Goal: Complete application form

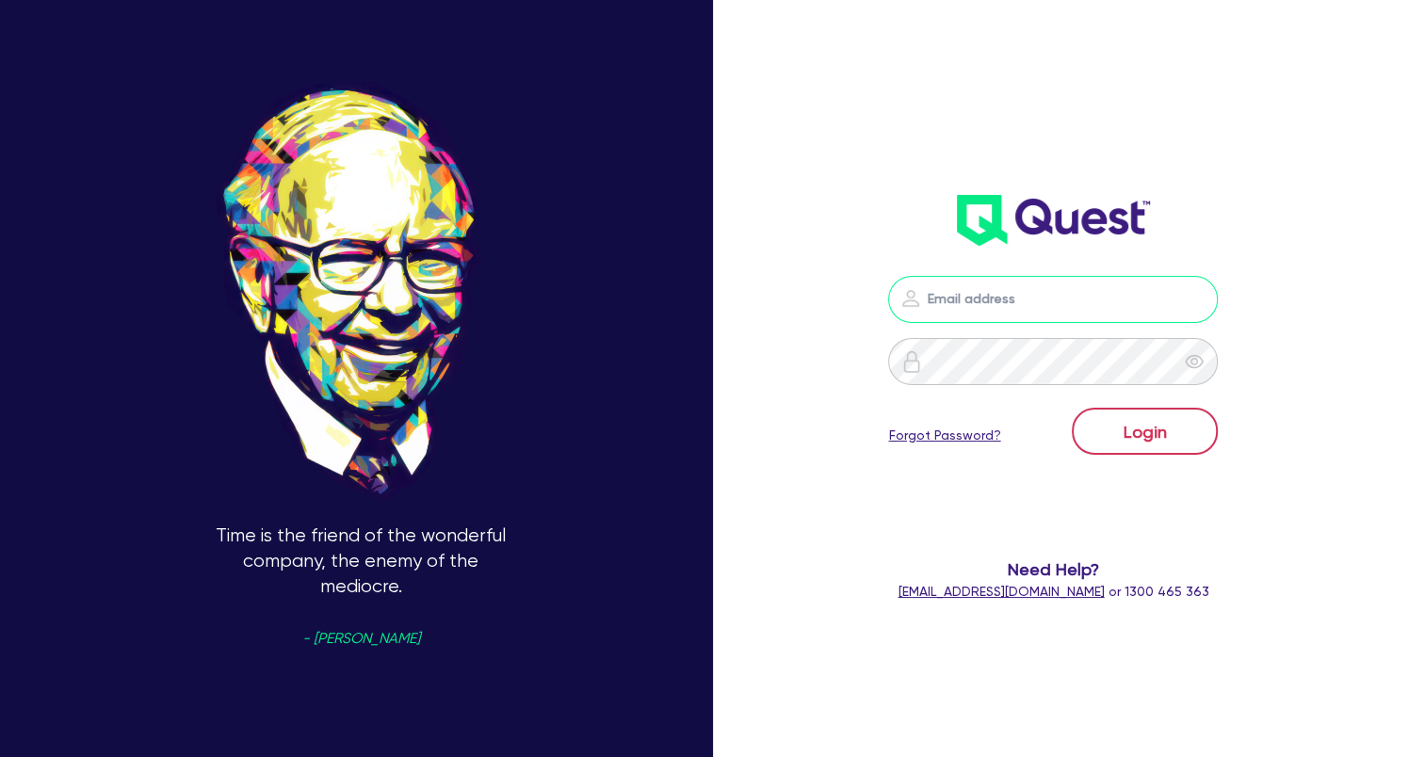
type input "[EMAIL_ADDRESS][DOMAIN_NAME]"
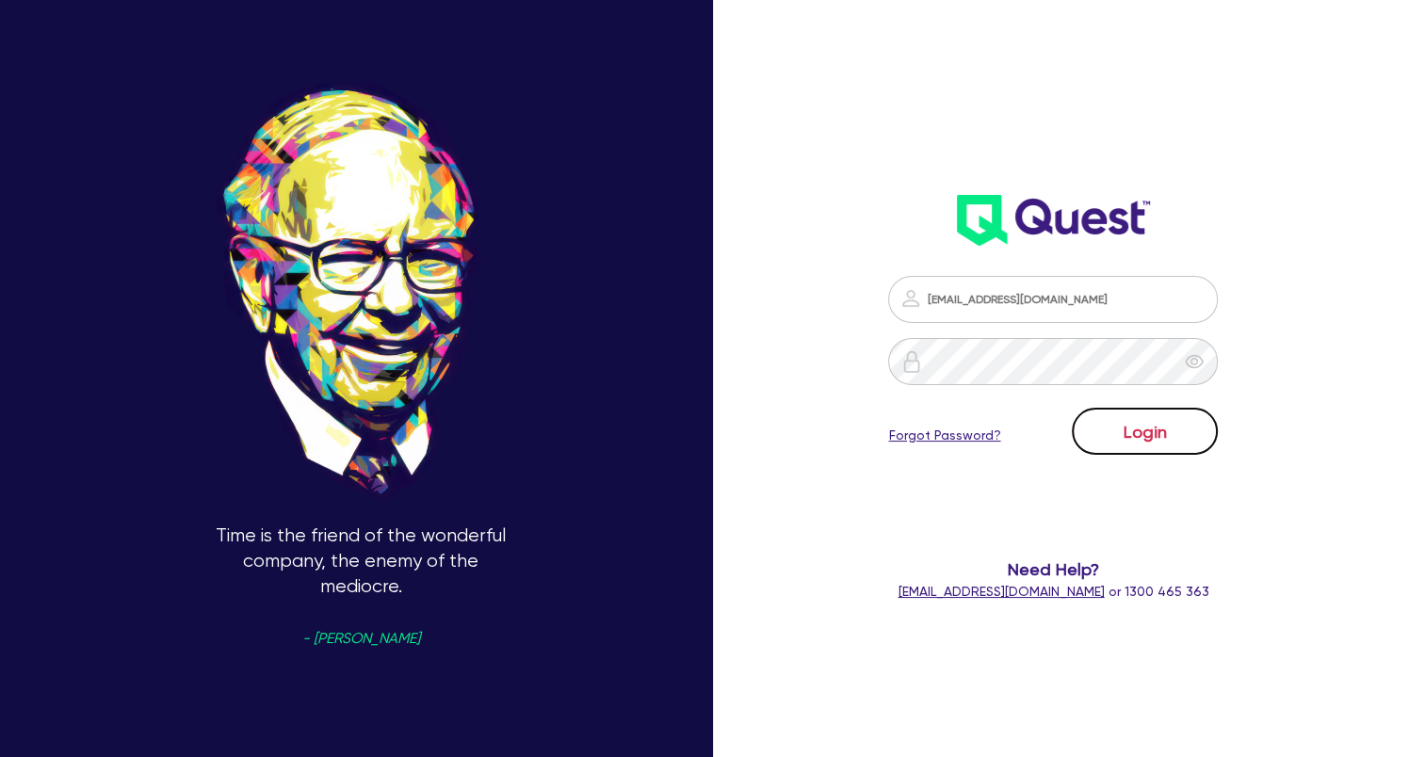
click at [1131, 445] on button "Login" at bounding box center [1145, 431] width 146 height 47
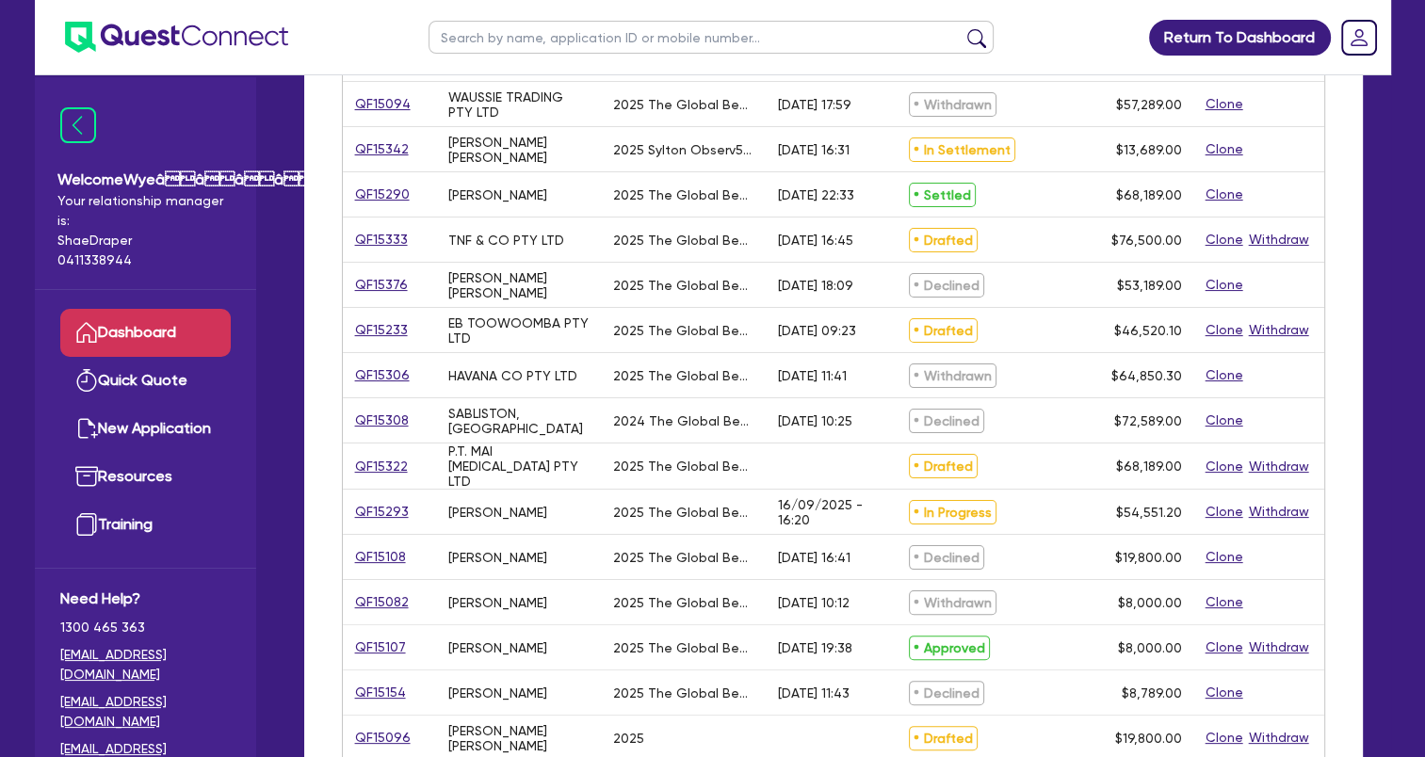
scroll to position [188, 0]
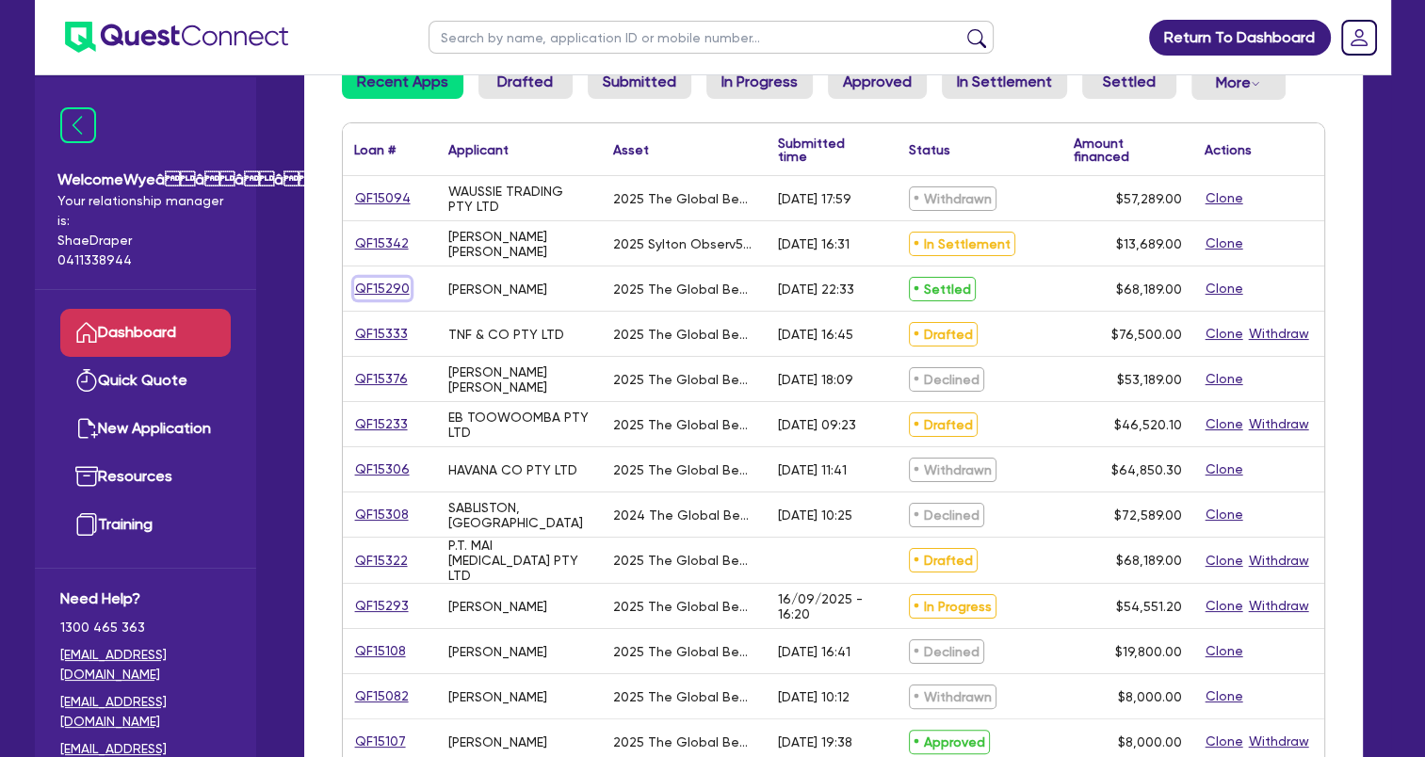
click at [390, 292] on link "QF15290" at bounding box center [382, 289] width 57 height 22
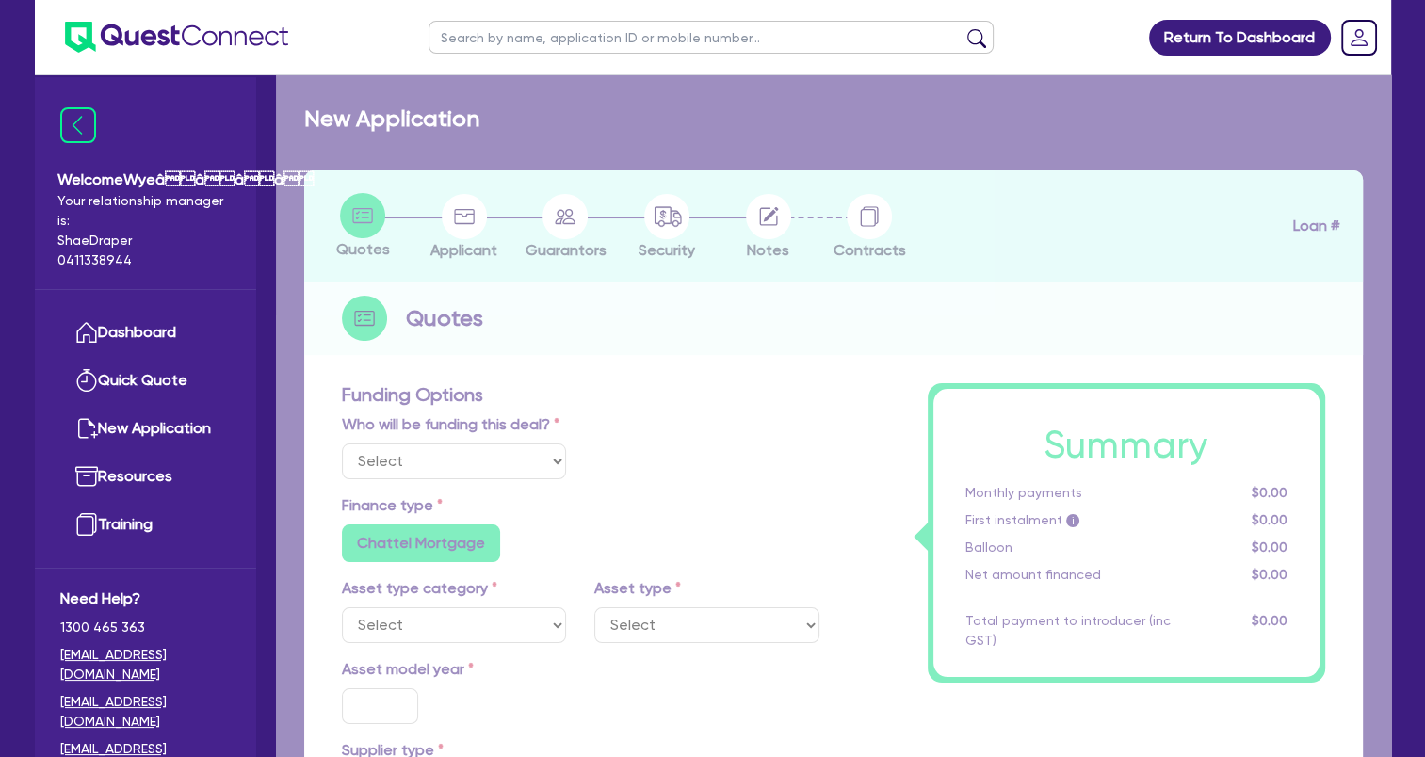
select select "Quest Finance - Own Book"
select select "TERTIARY_ASSETS"
type input "2025"
type input "68,189"
type input "5"
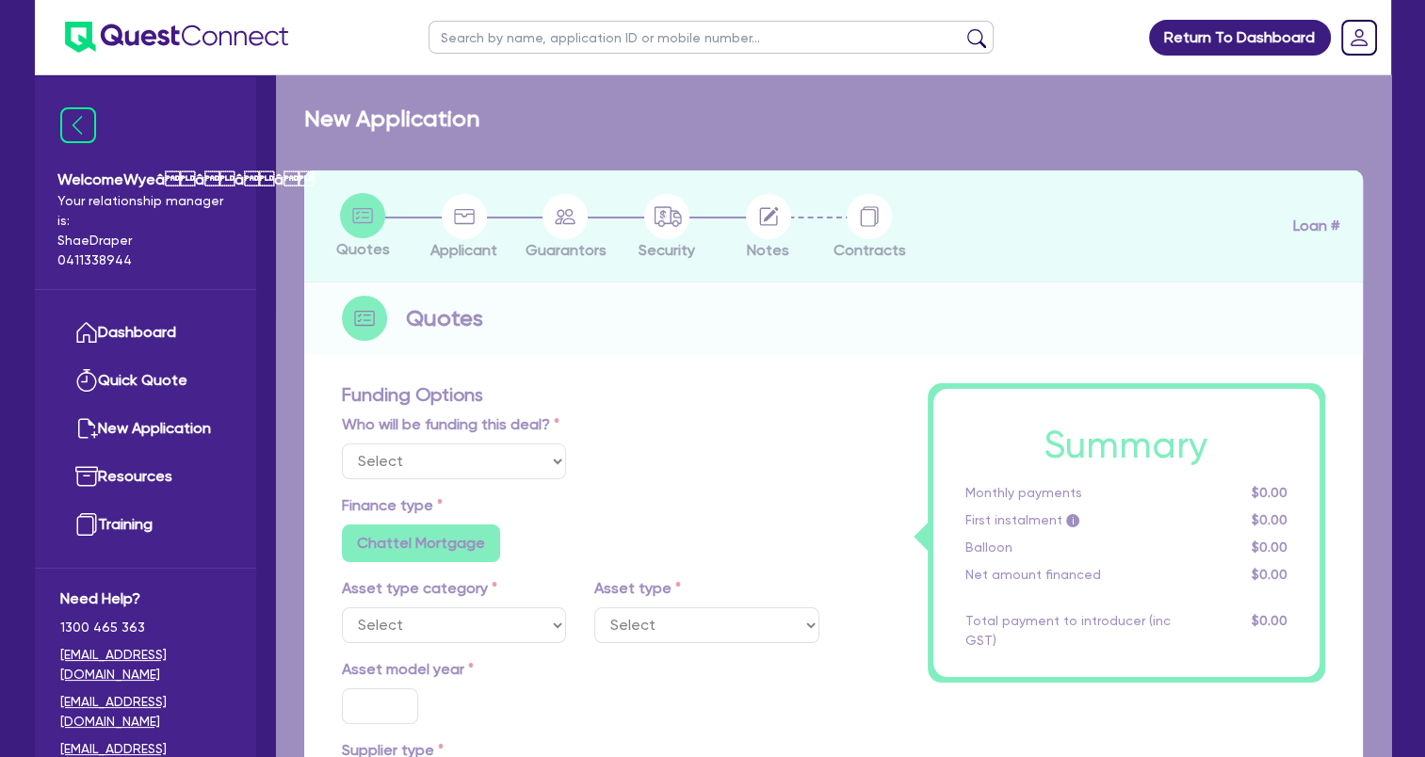
type input "3,409.45"
type input "17.95"
select select "BEAUTY_EQUIPMENT"
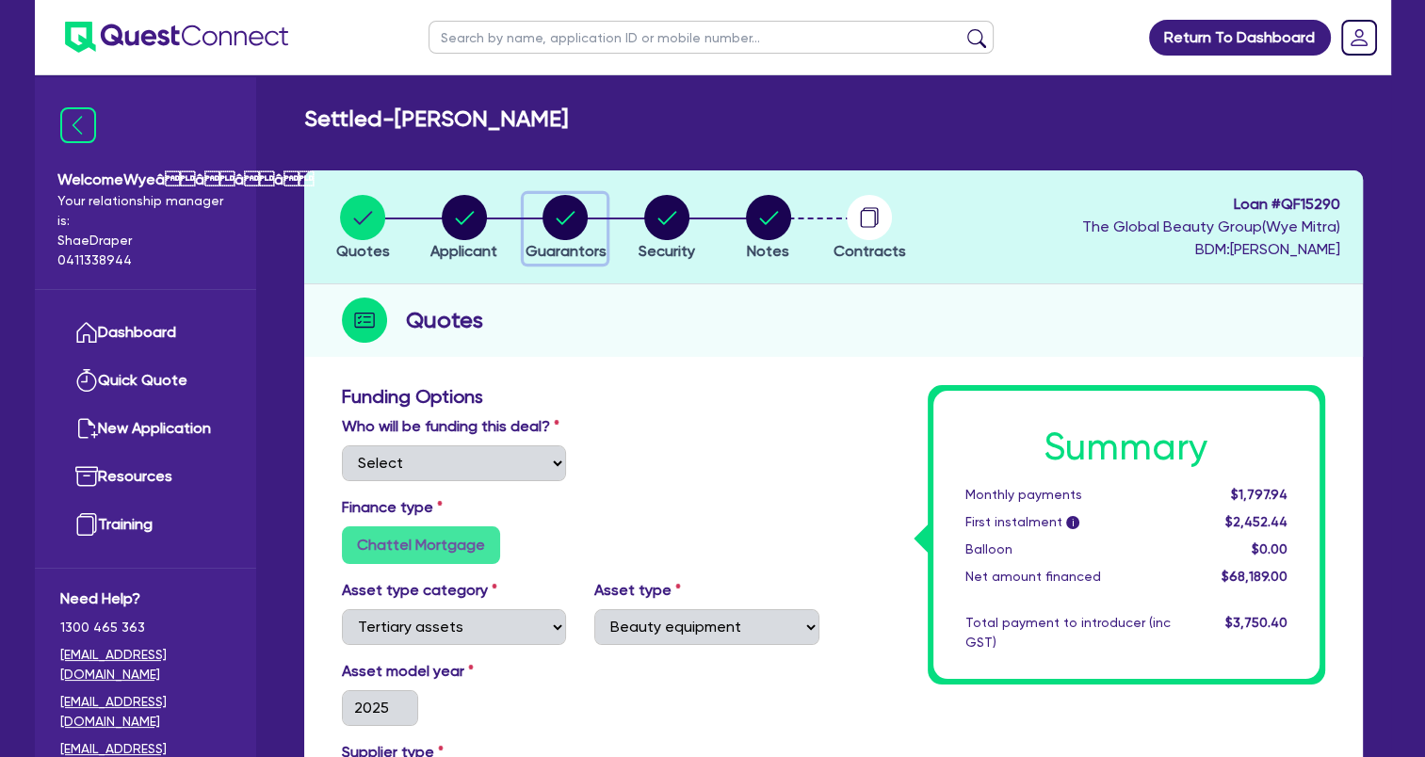
click at [562, 210] on circle "button" at bounding box center [565, 217] width 45 height 45
select select "MS"
select select "[GEOGRAPHIC_DATA]"
select select "DE_FACTO"
select select "CASH"
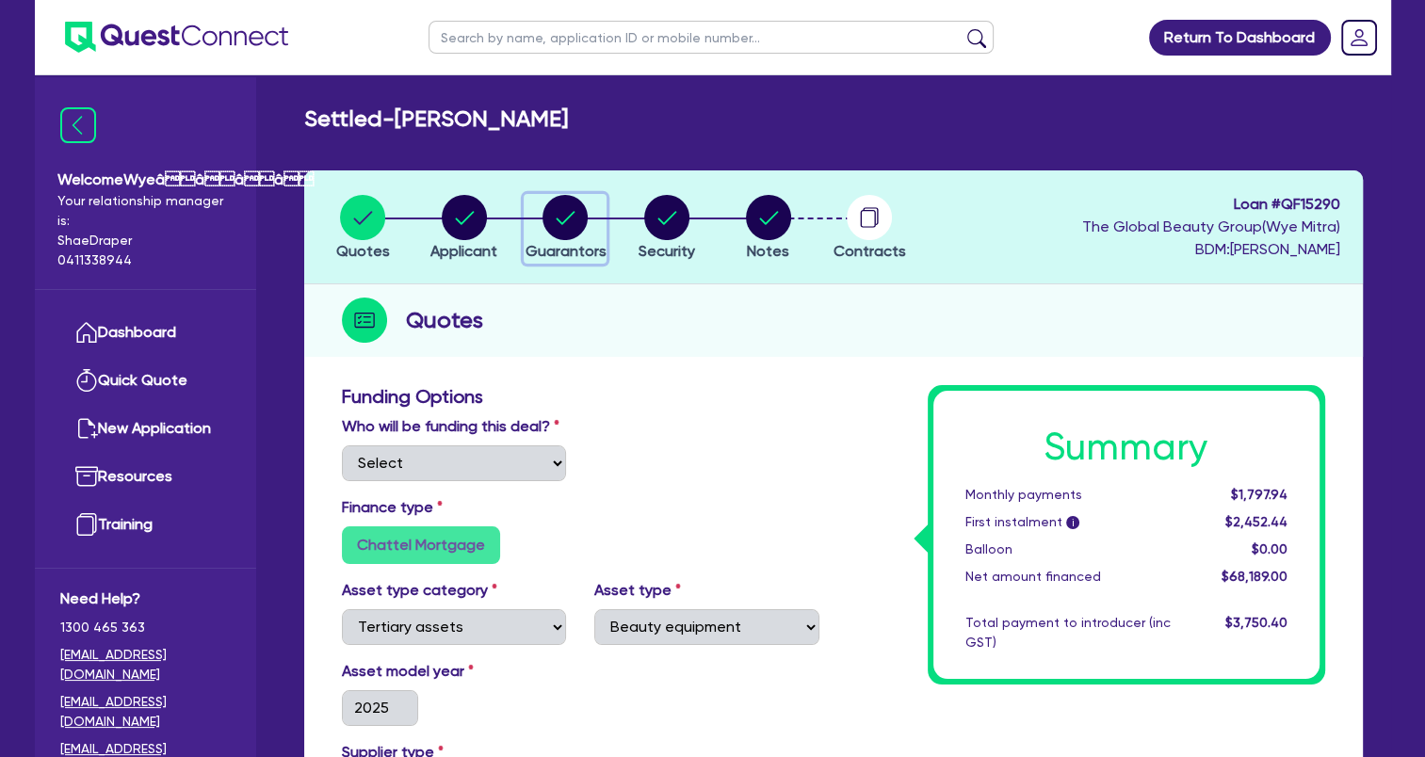
select select "PROPERTY"
select select "INVESTMENT_PROPERTY"
select select "VEHICLE"
select select "HOUSEHOLD_PERSONAL"
select select "OTHER"
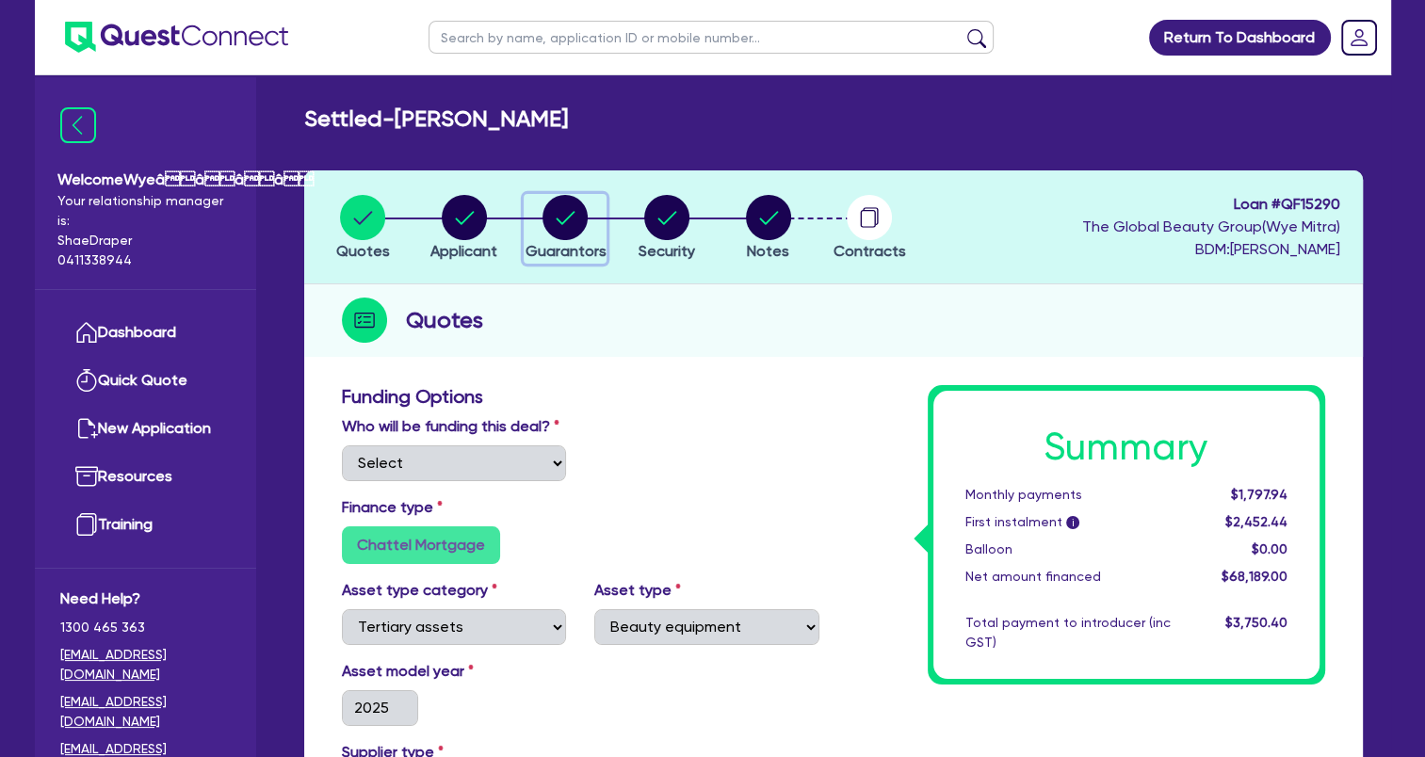
select select "MORTGAGE"
select select "INVESTMENT_PROPERTY_LOAN"
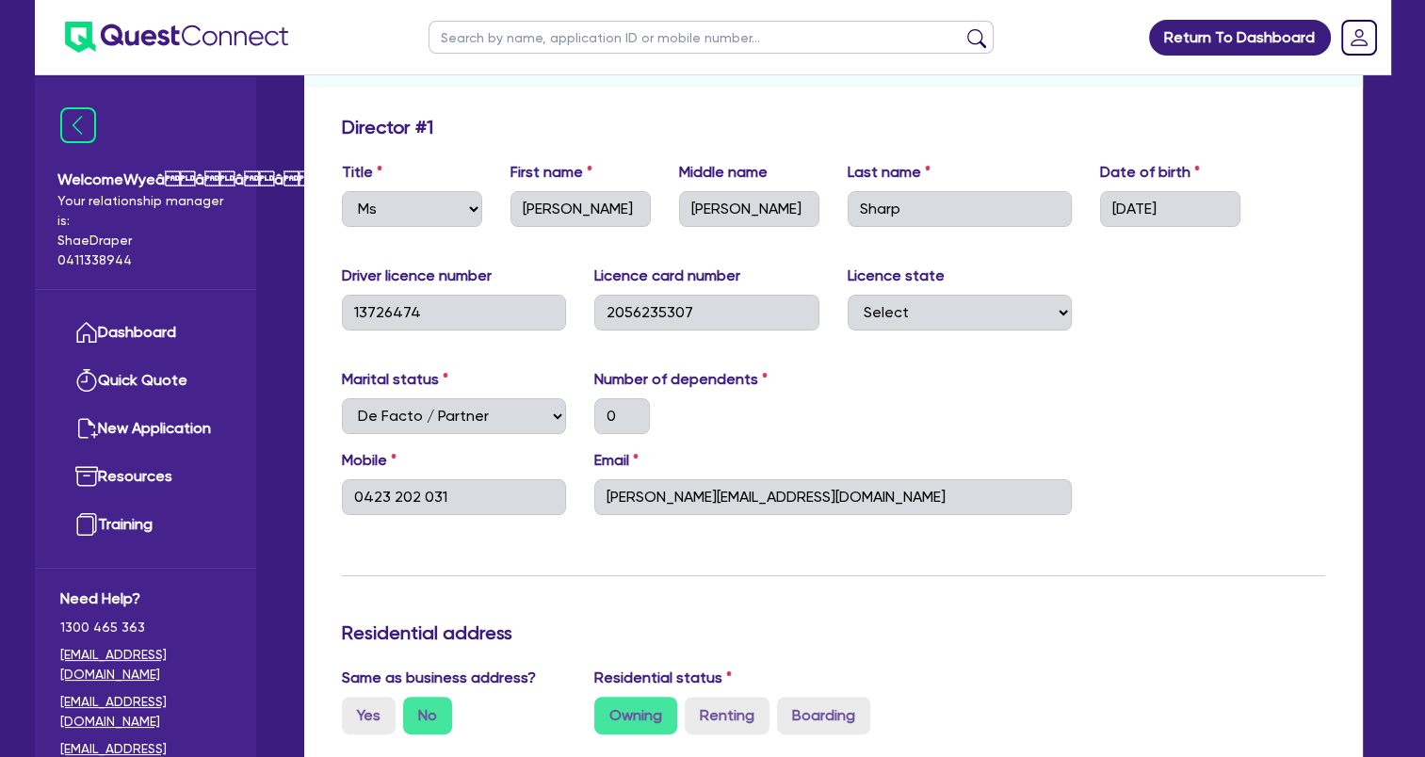
scroll to position [94, 0]
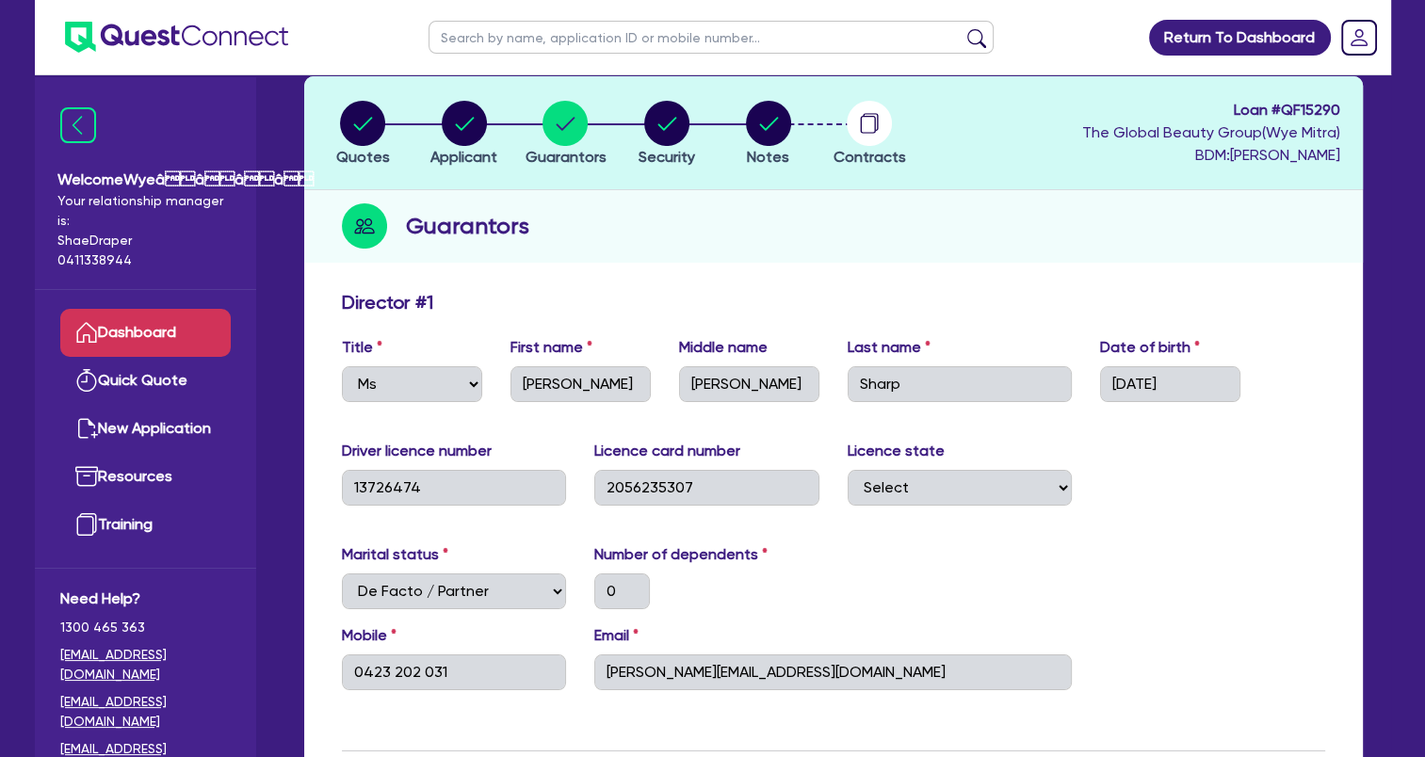
click at [162, 330] on link "Dashboard" at bounding box center [145, 333] width 170 height 48
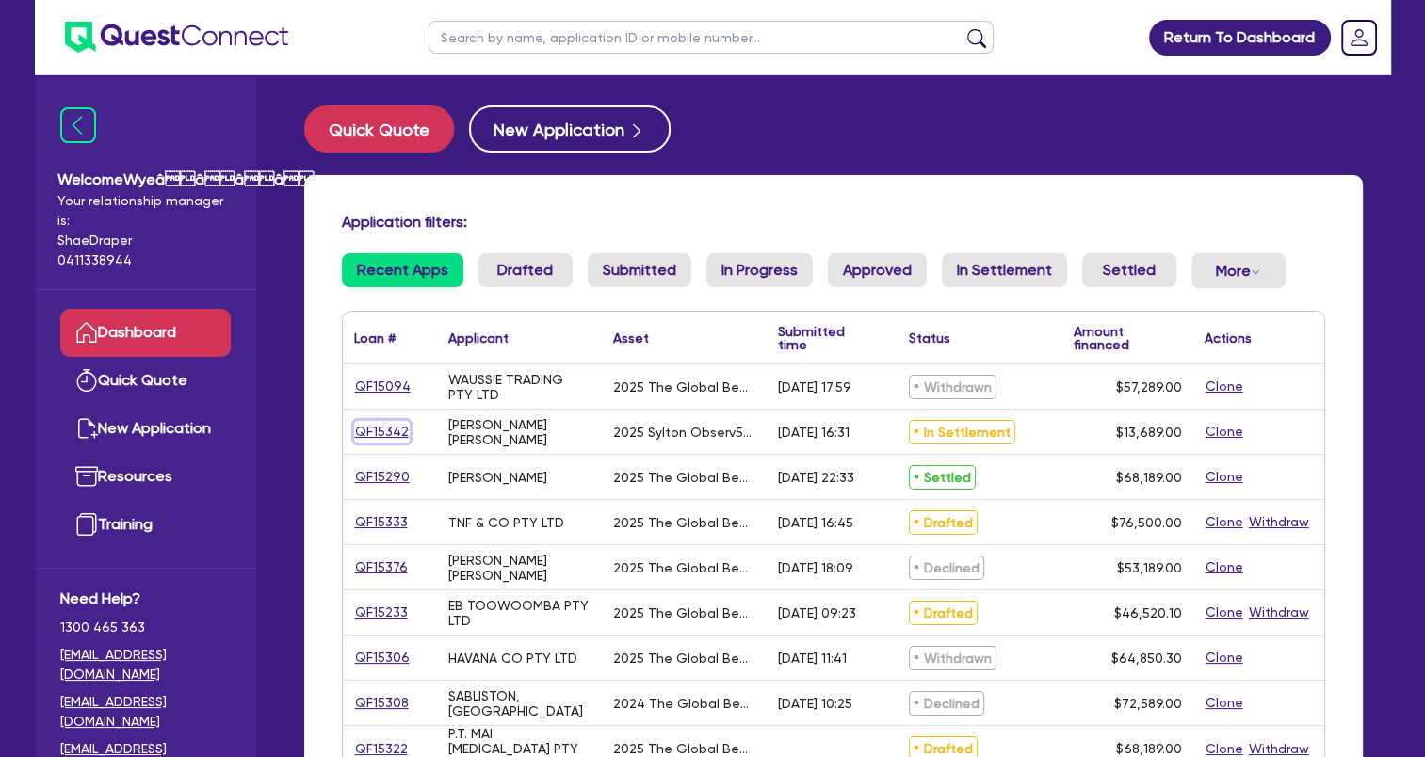
click at [385, 430] on link "QF15342" at bounding box center [382, 432] width 56 height 22
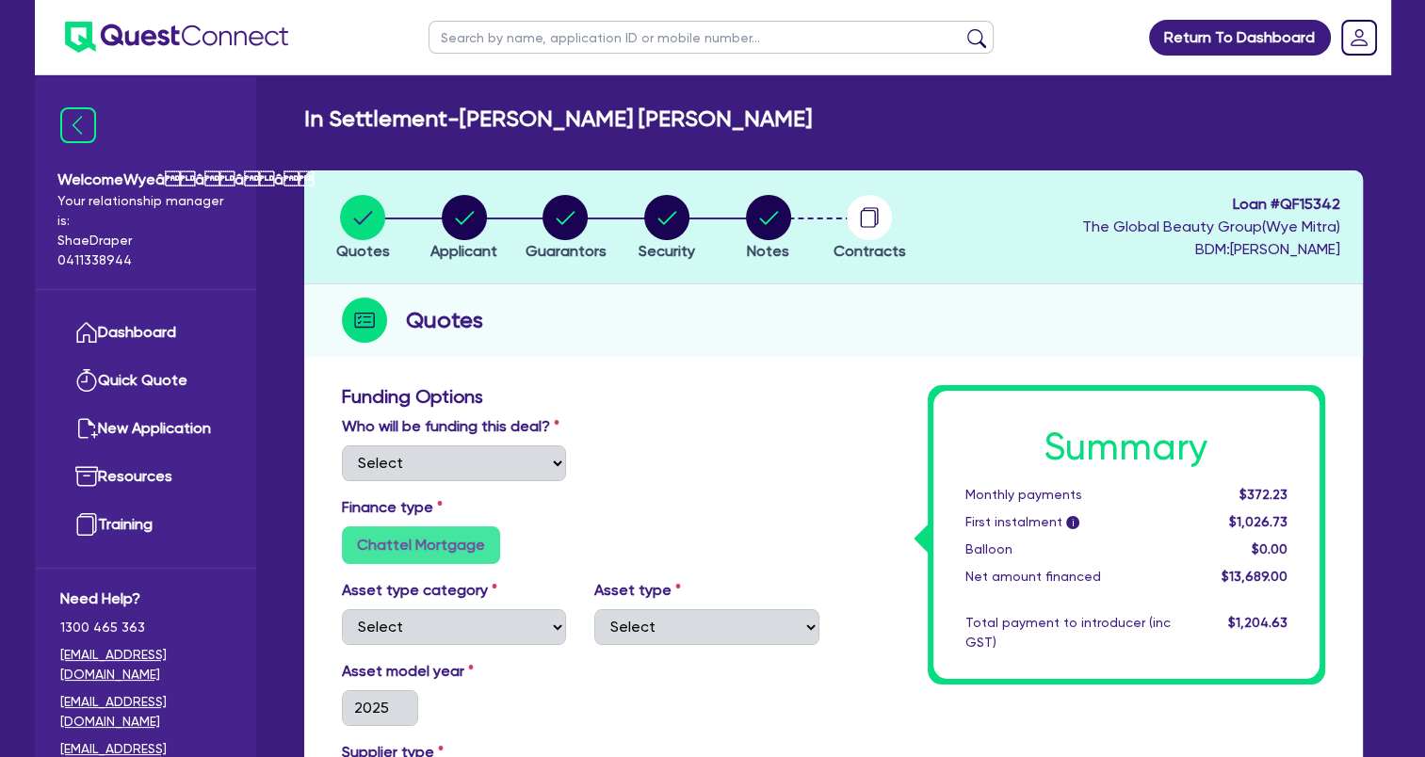
select select "Quest Finance - Own Book"
select select "TERTIARY_ASSETS"
select select "BEAUTY_EQUIPMENT"
type input "2025"
type input "18,689"
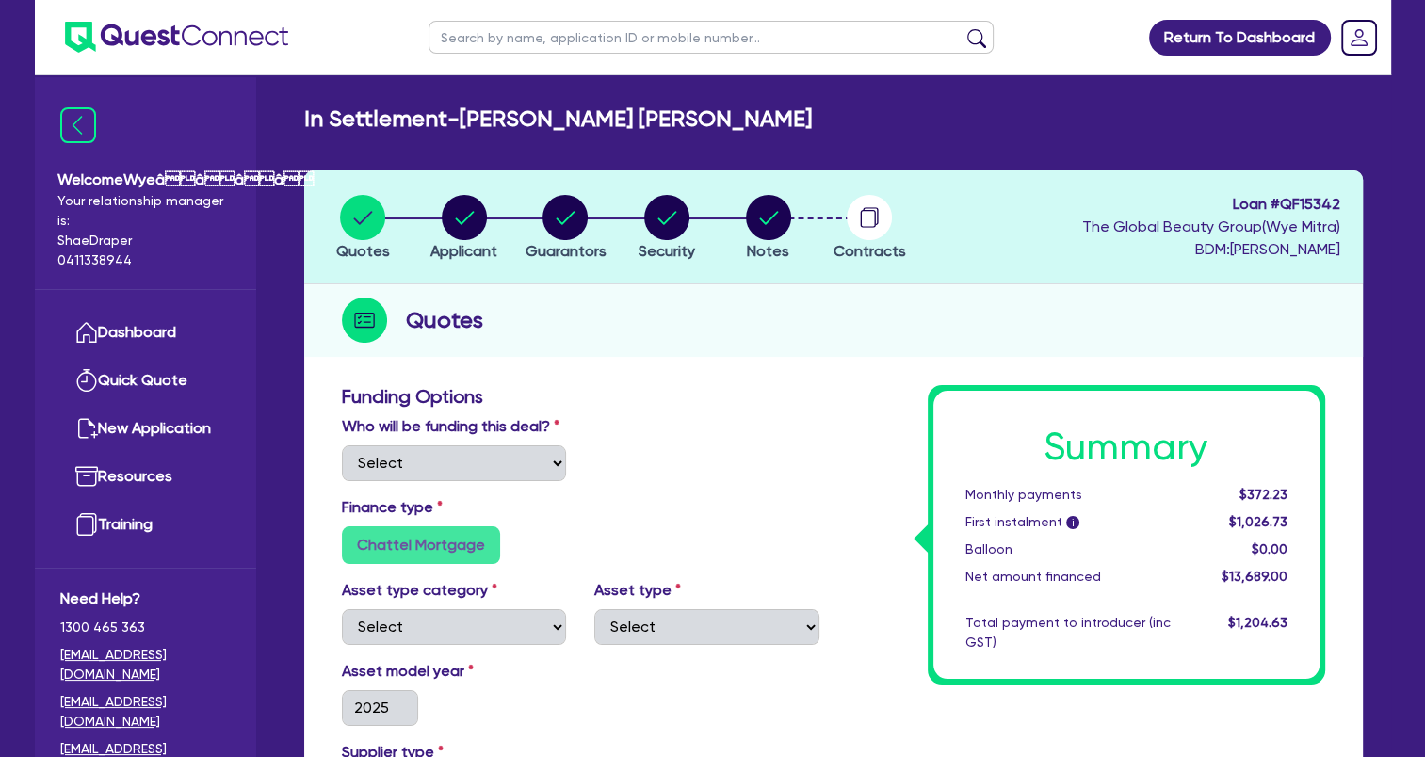
type input "5,000"
type input "8"
type input "1,095.12"
type input "17.95"
click at [568, 211] on circle "button" at bounding box center [565, 217] width 45 height 45
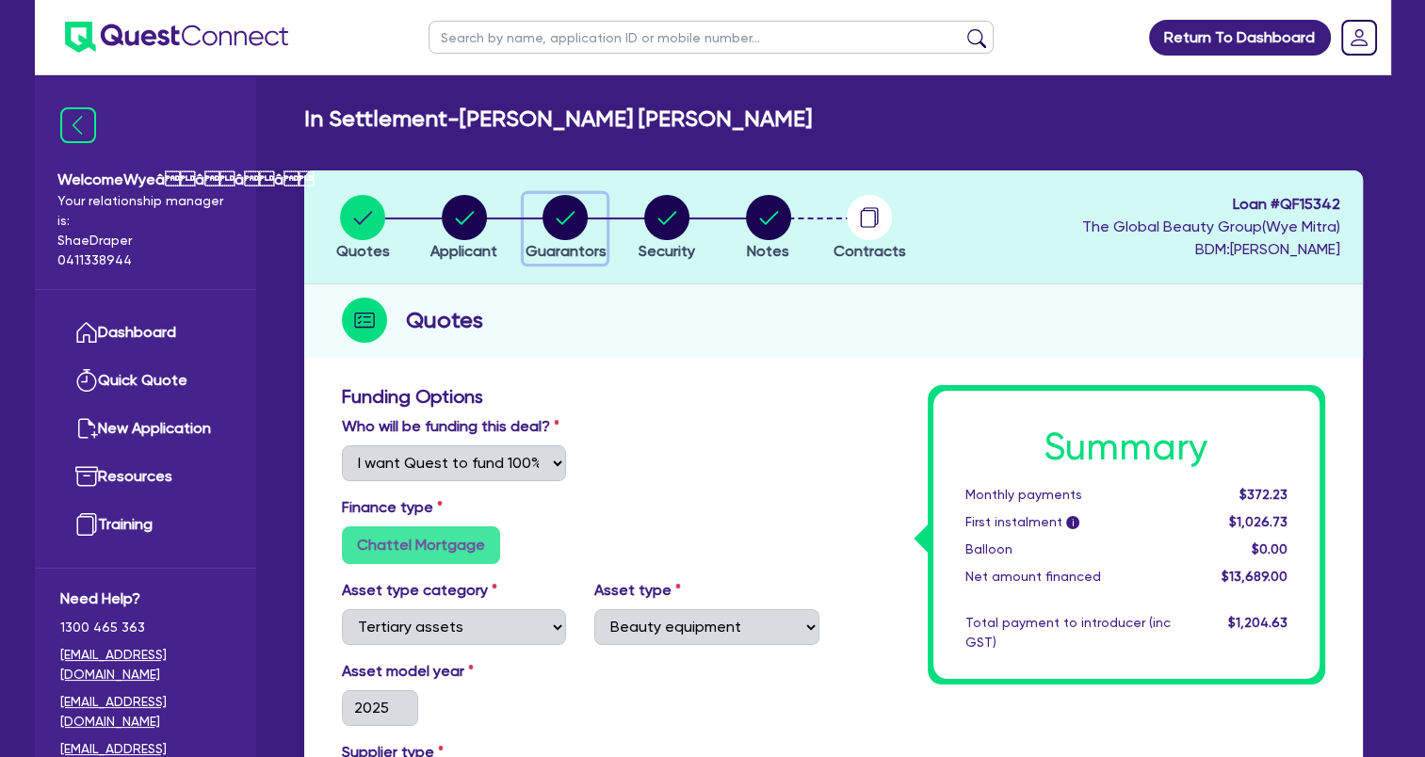
select select "MS"
select select "VIC"
select select "DE_FACTO"
select select "CASH"
select select "OTHER"
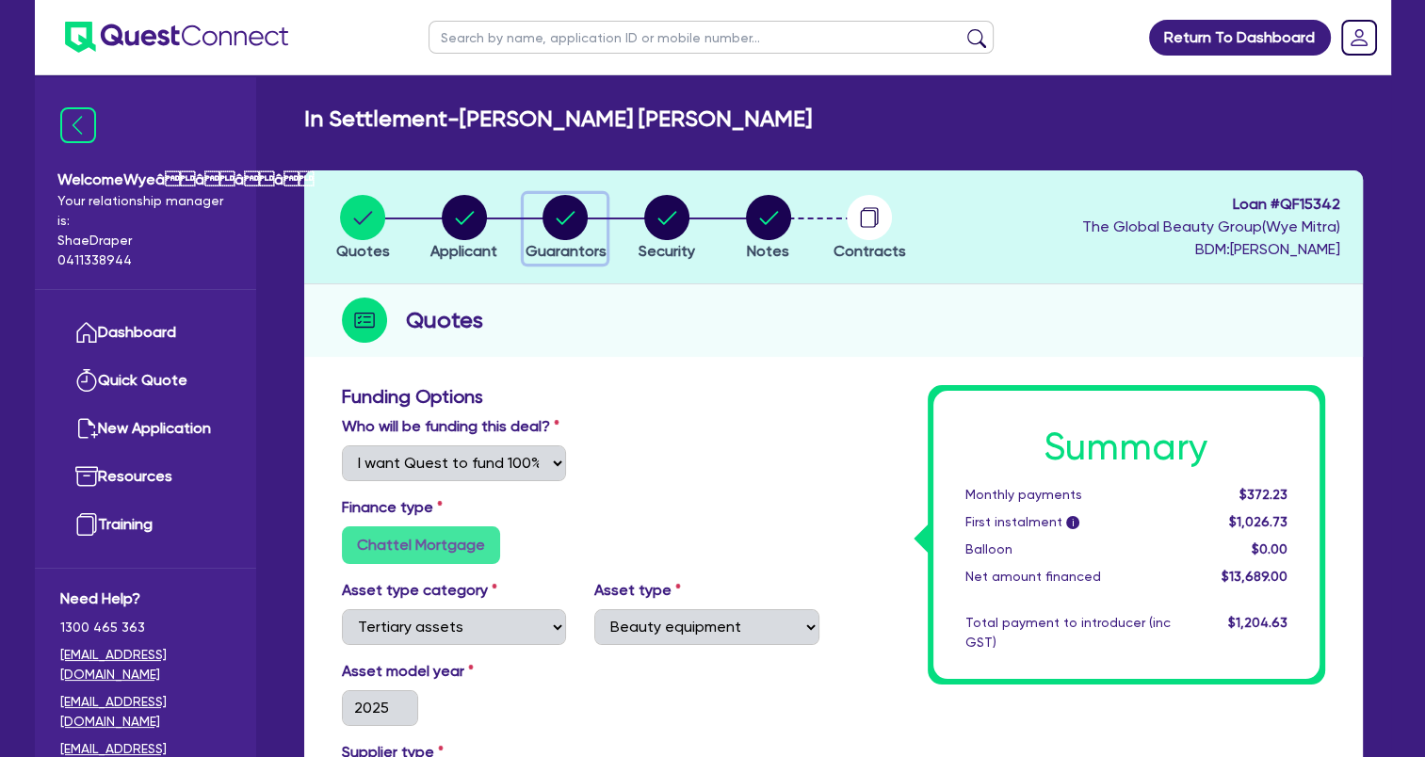
select select "HOUSEHOLD_PERSONAL"
select select "OTHER"
select select "PROPERTY"
select select "VEHICLE"
select select "MORTGAGE"
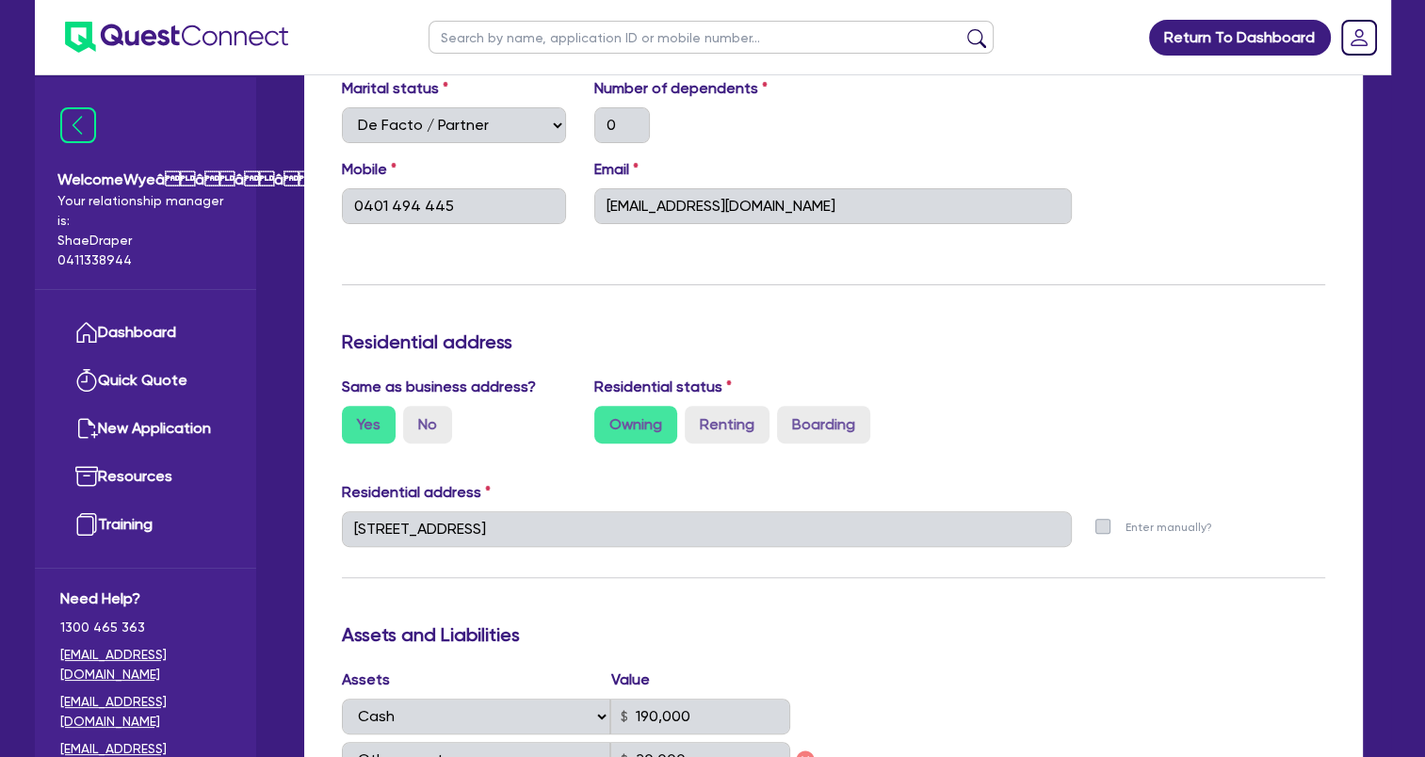
scroll to position [565, 0]
